Goal: Task Accomplishment & Management: Manage account settings

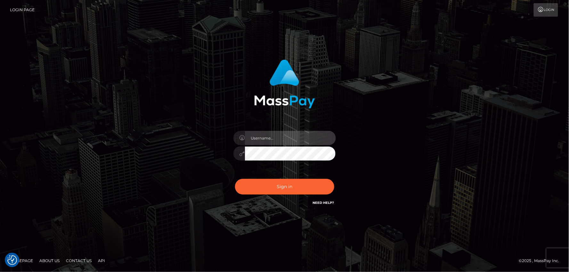
click at [260, 138] on input "text" at bounding box center [290, 138] width 91 height 14
type input "mdemassi"
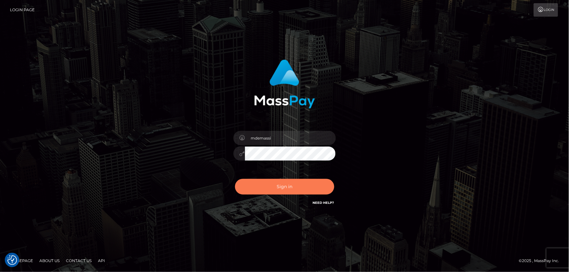
drag, startPoint x: 270, startPoint y: 188, endPoint x: 13, endPoint y: 174, distance: 257.6
click at [270, 188] on button "Sign in" at bounding box center [284, 187] width 99 height 16
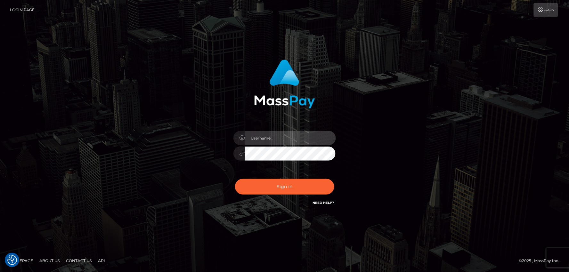
click at [283, 139] on input "text" at bounding box center [290, 138] width 91 height 14
type input "mdemassi"
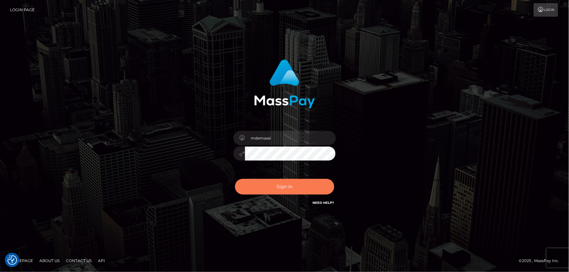
click at [278, 187] on button "Sign in" at bounding box center [284, 187] width 99 height 16
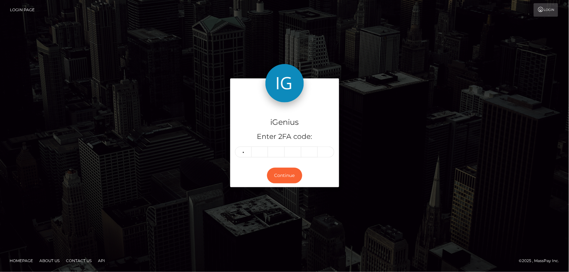
type input "4"
type input "8"
type input "1"
type input "8"
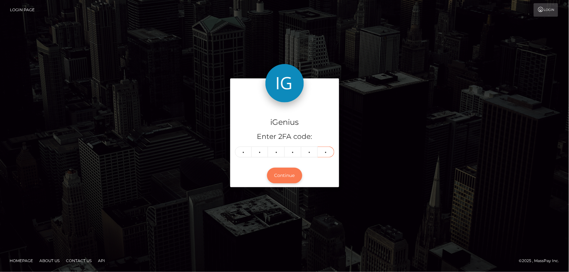
type input "3"
click at [288, 176] on button "Continue" at bounding box center [284, 176] width 35 height 16
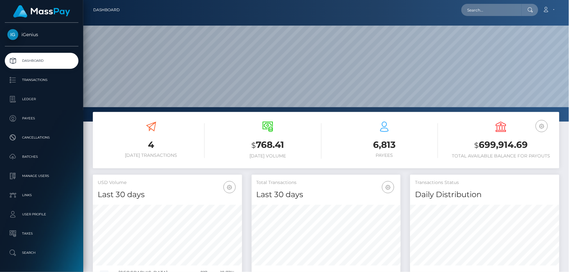
scroll to position [205, 149]
drag, startPoint x: 475, startPoint y: 145, endPoint x: 529, endPoint y: 145, distance: 53.8
click at [529, 145] on h3 "$ 699,914.69" at bounding box center [501, 145] width 107 height 13
copy h3 "$ 699,914.69"
